Goal: Information Seeking & Learning: Check status

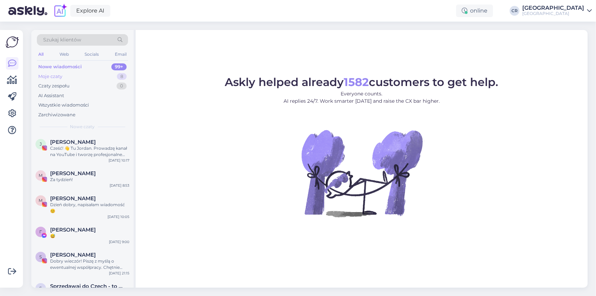
click at [55, 74] on div "Moje czaty" at bounding box center [50, 76] width 24 height 7
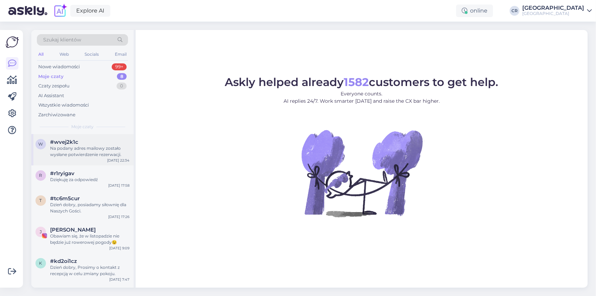
click at [60, 149] on div "Na podany adres mailowy zostało wysłane potwierdzenie rezerwacji." at bounding box center [89, 151] width 79 height 13
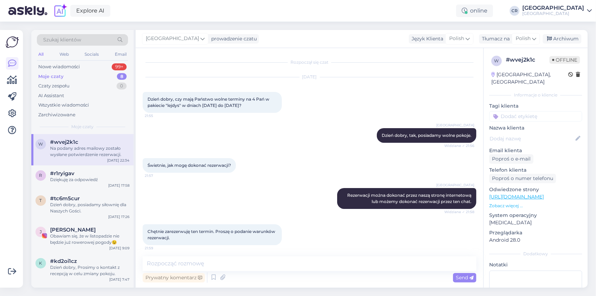
scroll to position [244, 0]
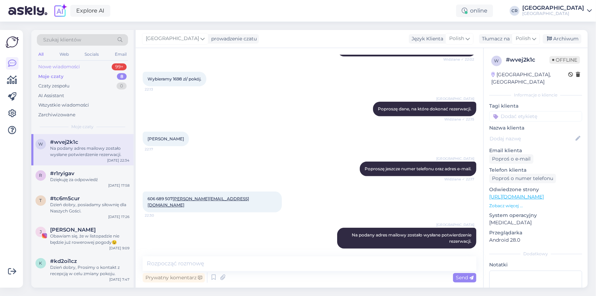
click at [56, 68] on div "Nowe wiadomości" at bounding box center [59, 66] width 42 height 7
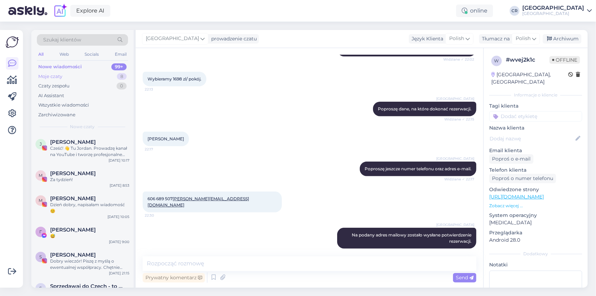
click at [58, 75] on div "Moje czaty" at bounding box center [50, 76] width 24 height 7
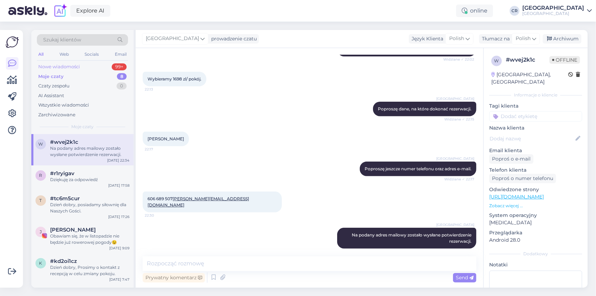
click at [58, 67] on div "Nowe wiadomości" at bounding box center [59, 66] width 42 height 7
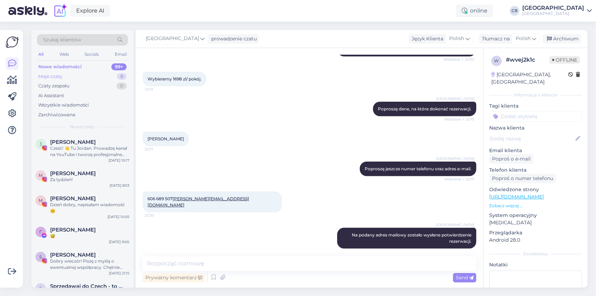
click at [54, 75] on div "Moje czaty" at bounding box center [50, 76] width 24 height 7
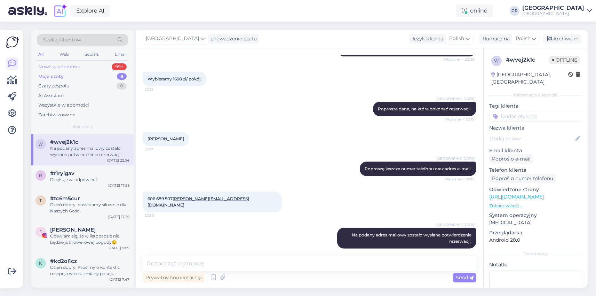
click at [57, 65] on div "Nowe wiadomości" at bounding box center [59, 66] width 42 height 7
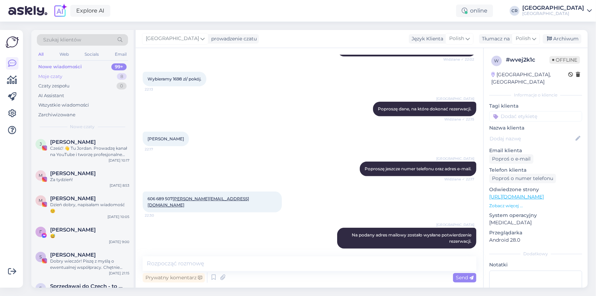
click at [54, 77] on div "Moje czaty" at bounding box center [50, 76] width 24 height 7
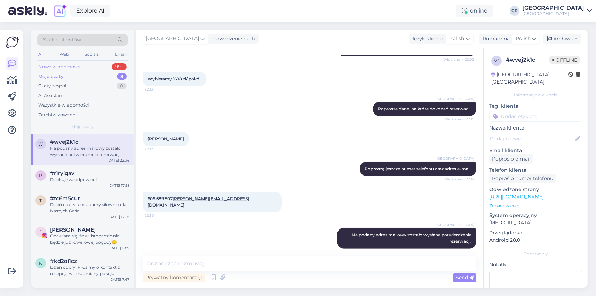
click at [58, 67] on div "Nowe wiadomości" at bounding box center [59, 66] width 42 height 7
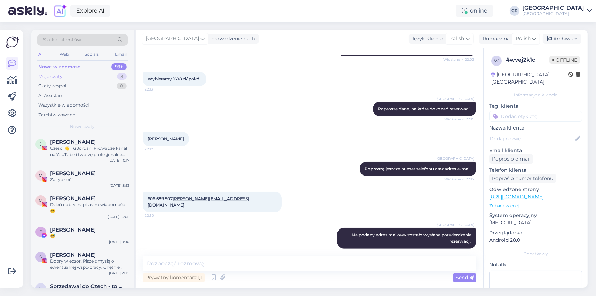
click at [59, 77] on div "Moje czaty" at bounding box center [50, 76] width 24 height 7
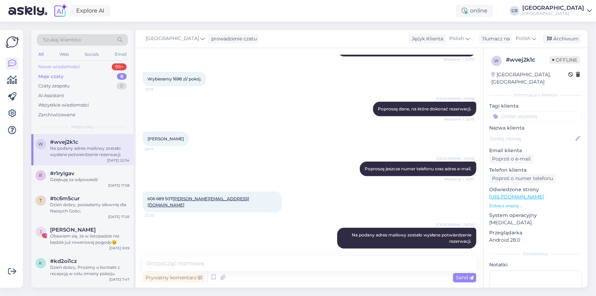
click at [60, 67] on div "Nowe wiadomości" at bounding box center [59, 66] width 42 height 7
